Goal: Find contact information: Find contact information

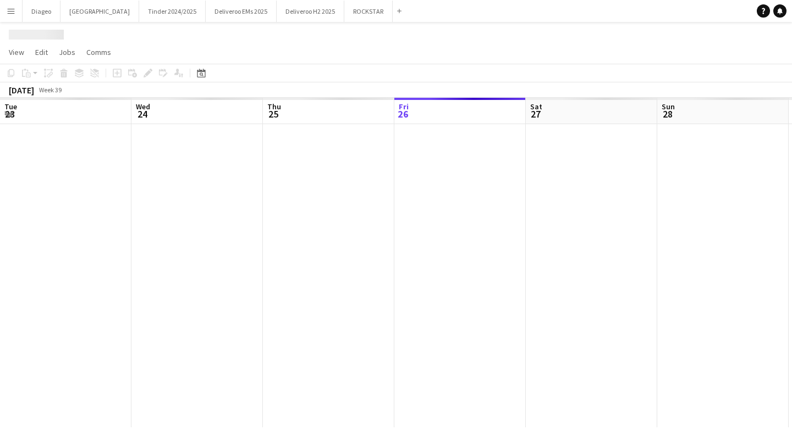
scroll to position [0, 263]
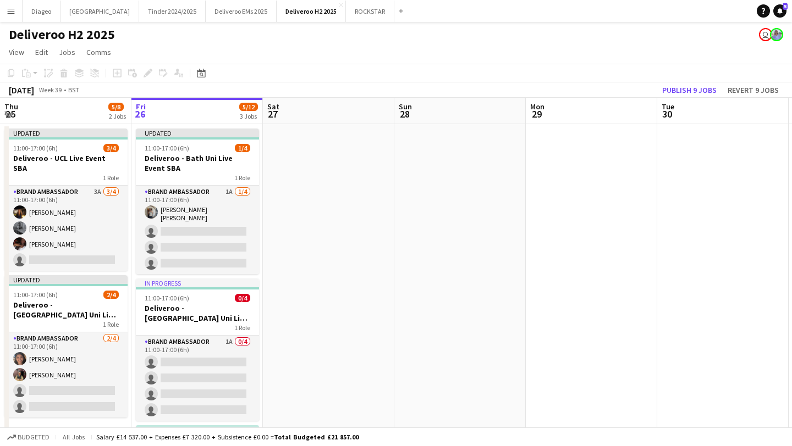
click at [8, 13] on app-icon "Menu" at bounding box center [11, 11] width 9 height 9
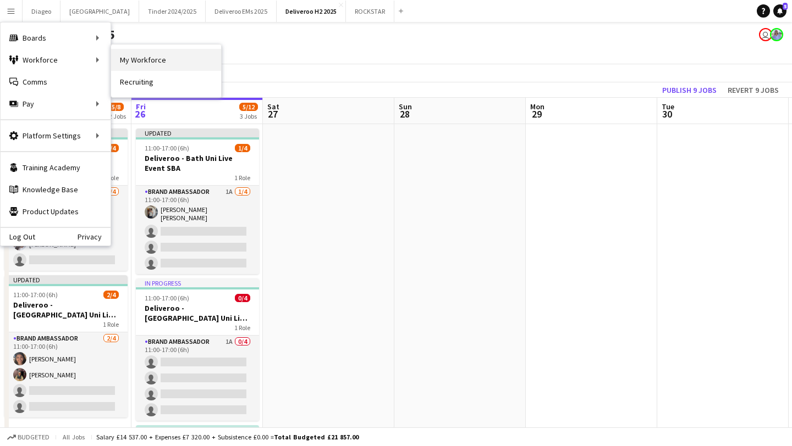
click at [135, 63] on link "My Workforce" at bounding box center [166, 60] width 110 height 22
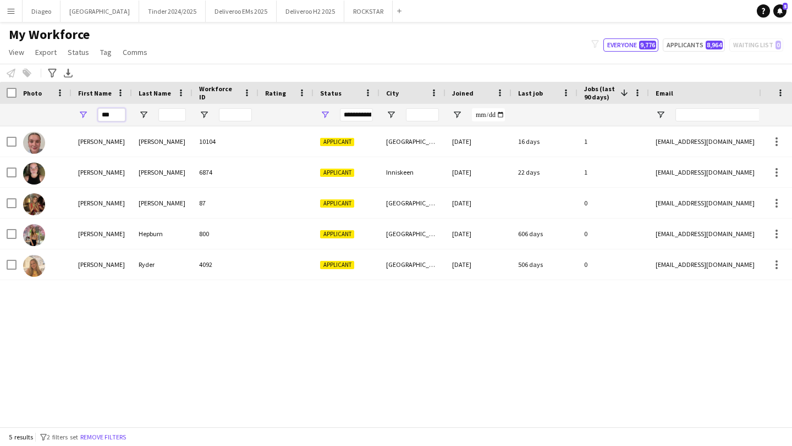
drag, startPoint x: 121, startPoint y: 114, endPoint x: 91, endPoint y: 114, distance: 30.2
click at [91, 114] on div "***" at bounding box center [101, 115] width 60 height 22
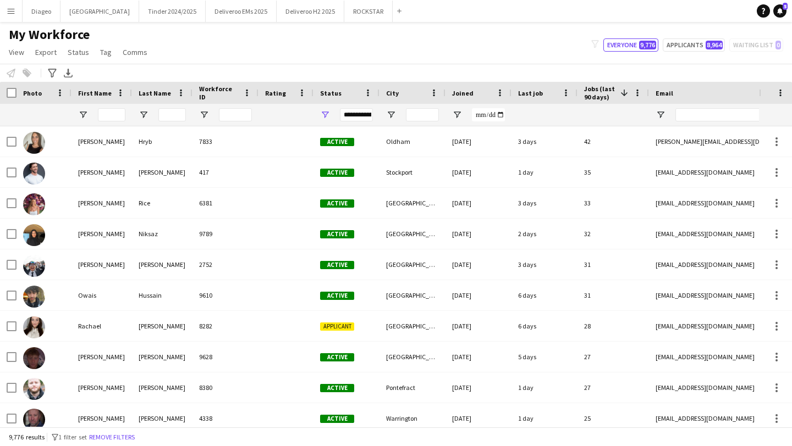
click at [414, 107] on div at bounding box center [422, 115] width 33 height 22
click at [414, 109] on input "City Filter Input" at bounding box center [422, 114] width 33 height 13
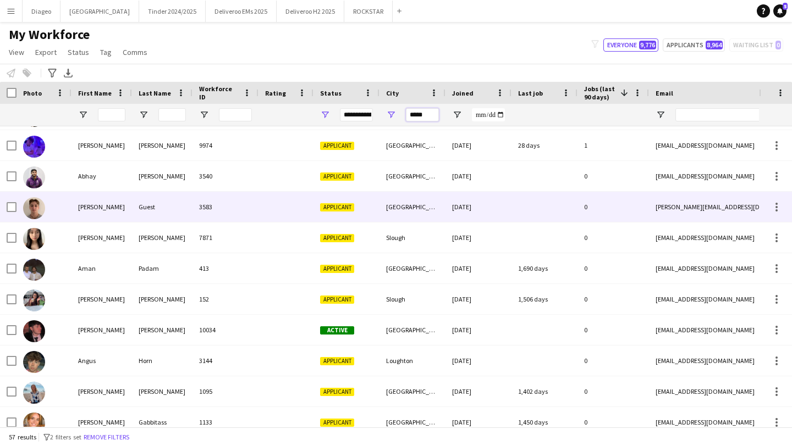
scroll to position [114, 0]
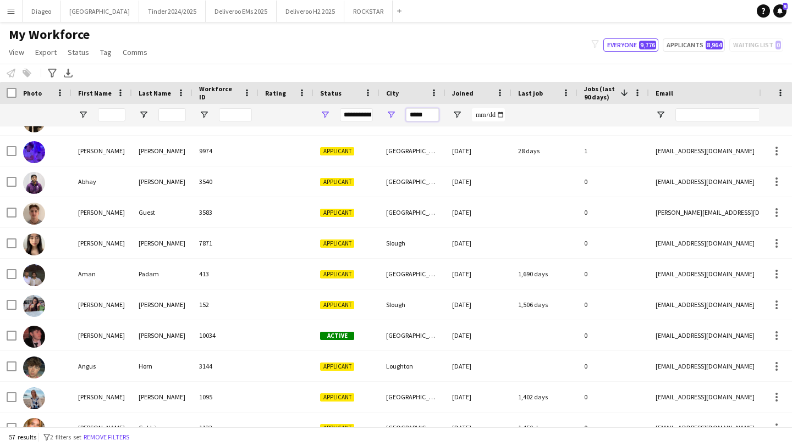
type input "*****"
click at [244, 112] on input "Workforce ID Filter Input" at bounding box center [235, 114] width 33 height 13
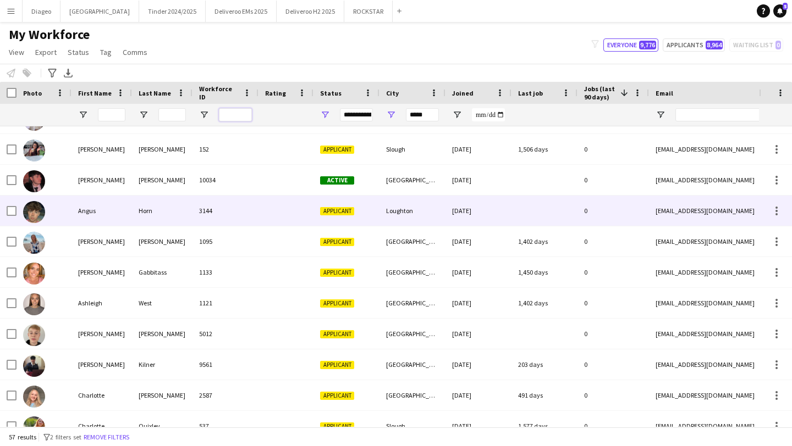
scroll to position [263, 0]
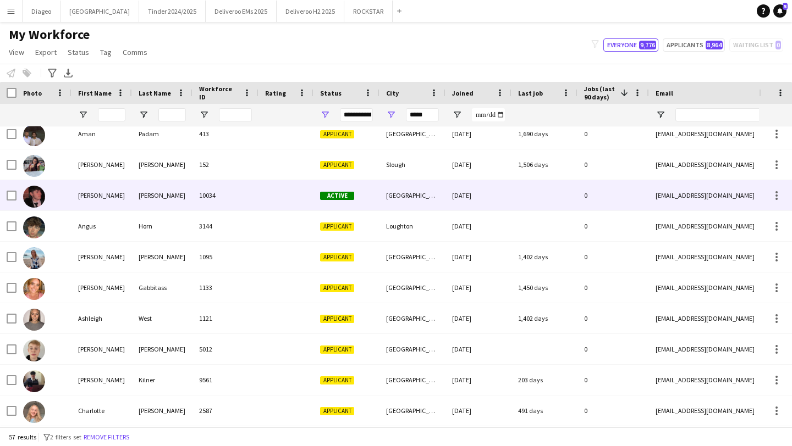
click at [245, 200] on div "10034" at bounding box center [225, 195] width 66 height 30
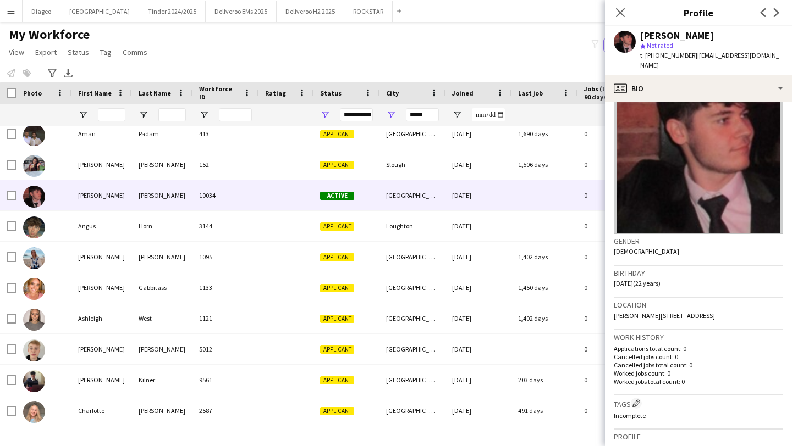
scroll to position [0, 0]
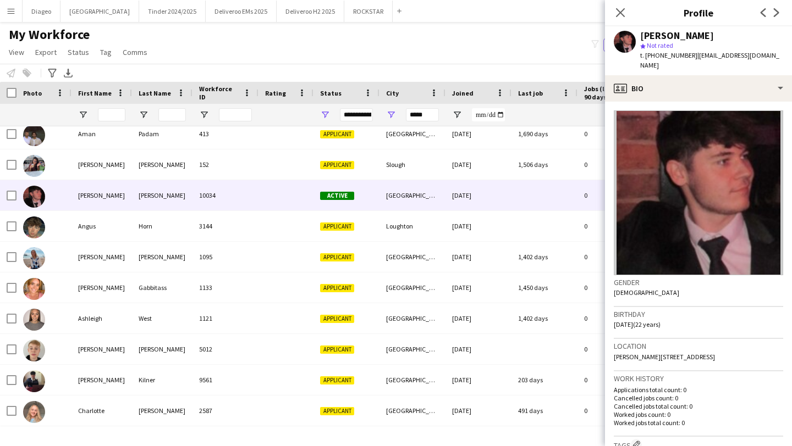
click at [678, 53] on span "t. [PHONE_NUMBER]" at bounding box center [668, 55] width 57 height 8
copy span "4407814467542"
